Goal: Task Accomplishment & Management: Manage account settings

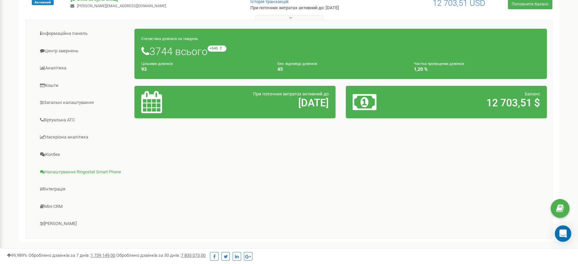
scroll to position [91, 0]
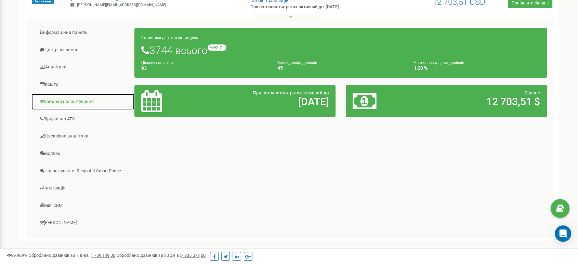
click at [76, 100] on link "Загальні налаштування" at bounding box center [83, 101] width 104 height 17
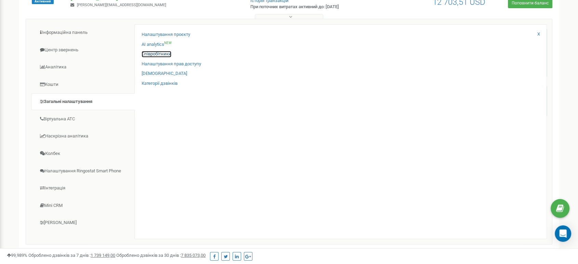
click at [167, 55] on link "Співробітники" at bounding box center [157, 54] width 30 height 6
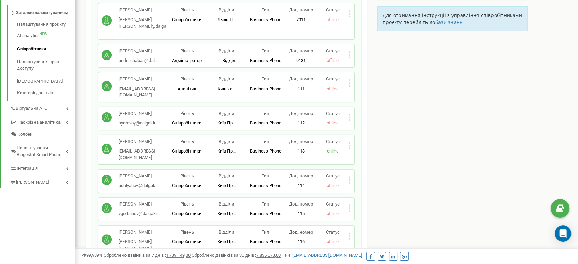
scroll to position [162, 0]
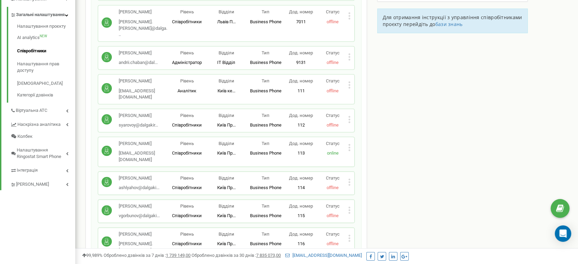
click at [349, 121] on icon at bounding box center [349, 122] width 2 height 2
click at [375, 128] on span "Редагувати" at bounding box center [371, 130] width 27 height 4
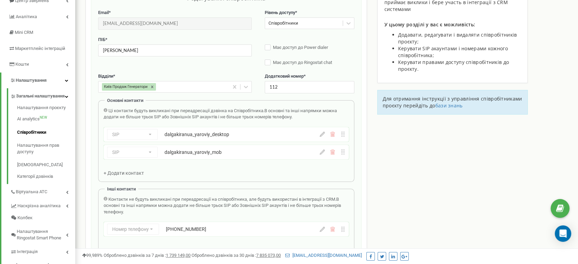
scroll to position [68, 0]
